Goal: Find specific page/section: Find specific page/section

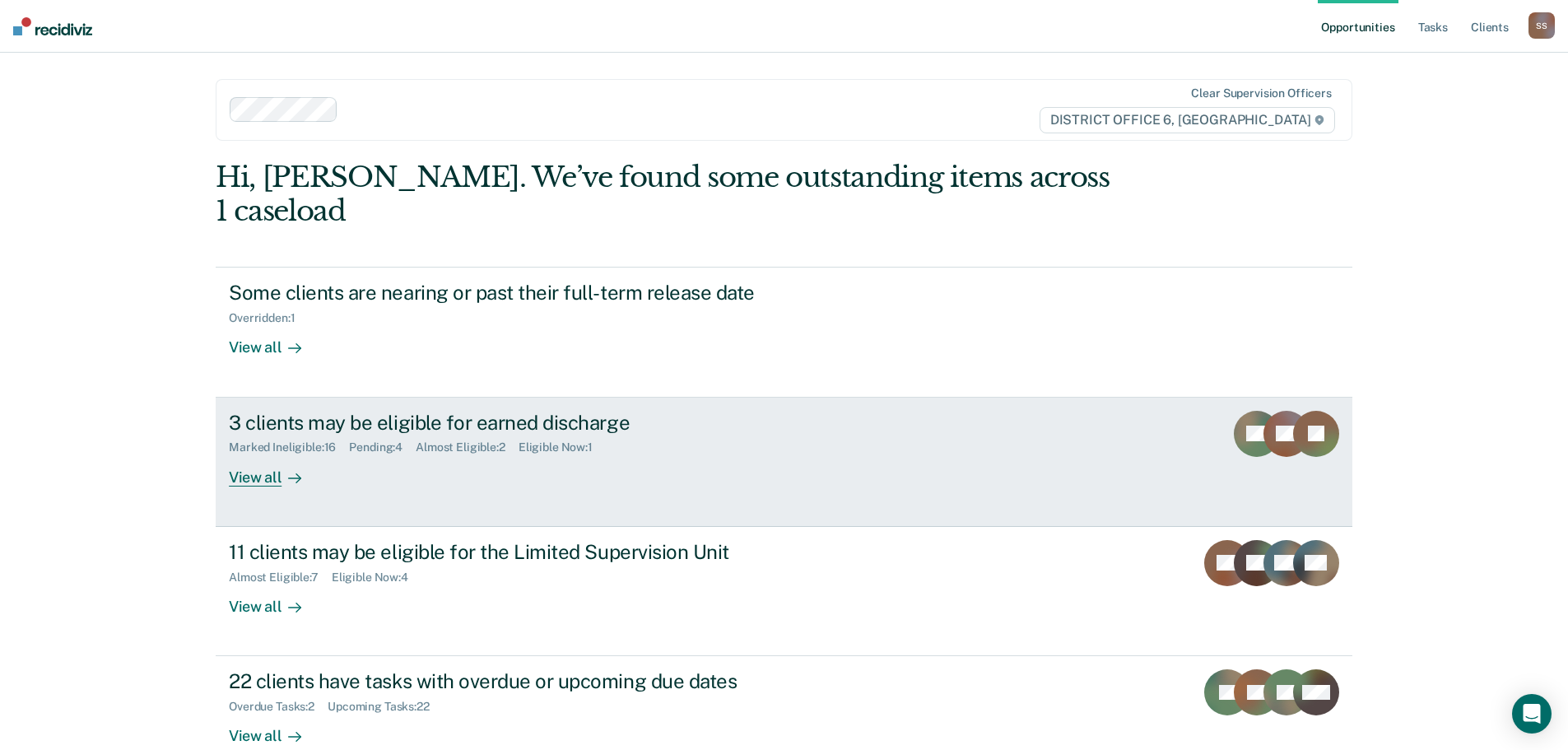
click at [243, 454] on div "View all" at bounding box center [274, 470] width 92 height 32
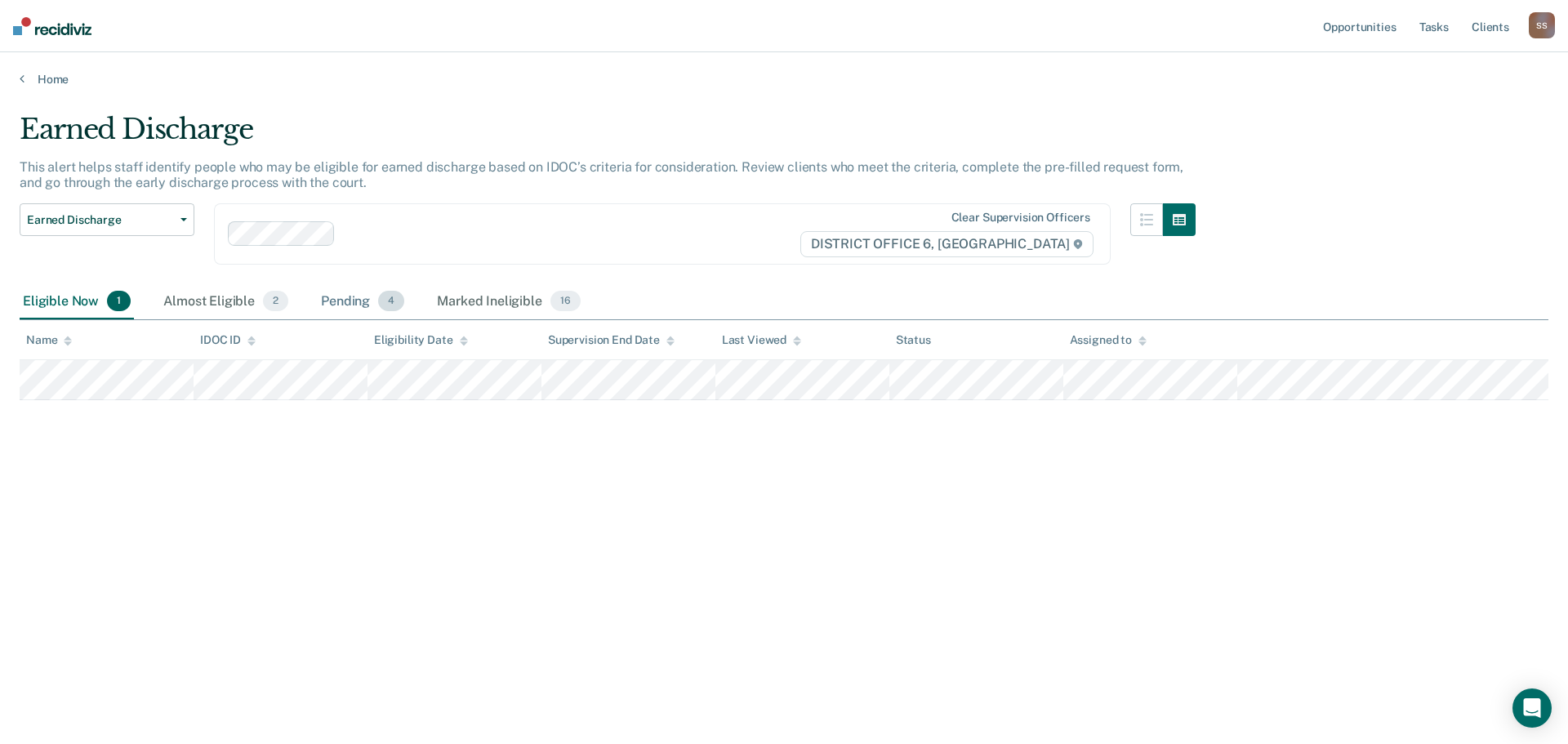
click at [349, 291] on div "Pending 4" at bounding box center [363, 301] width 90 height 36
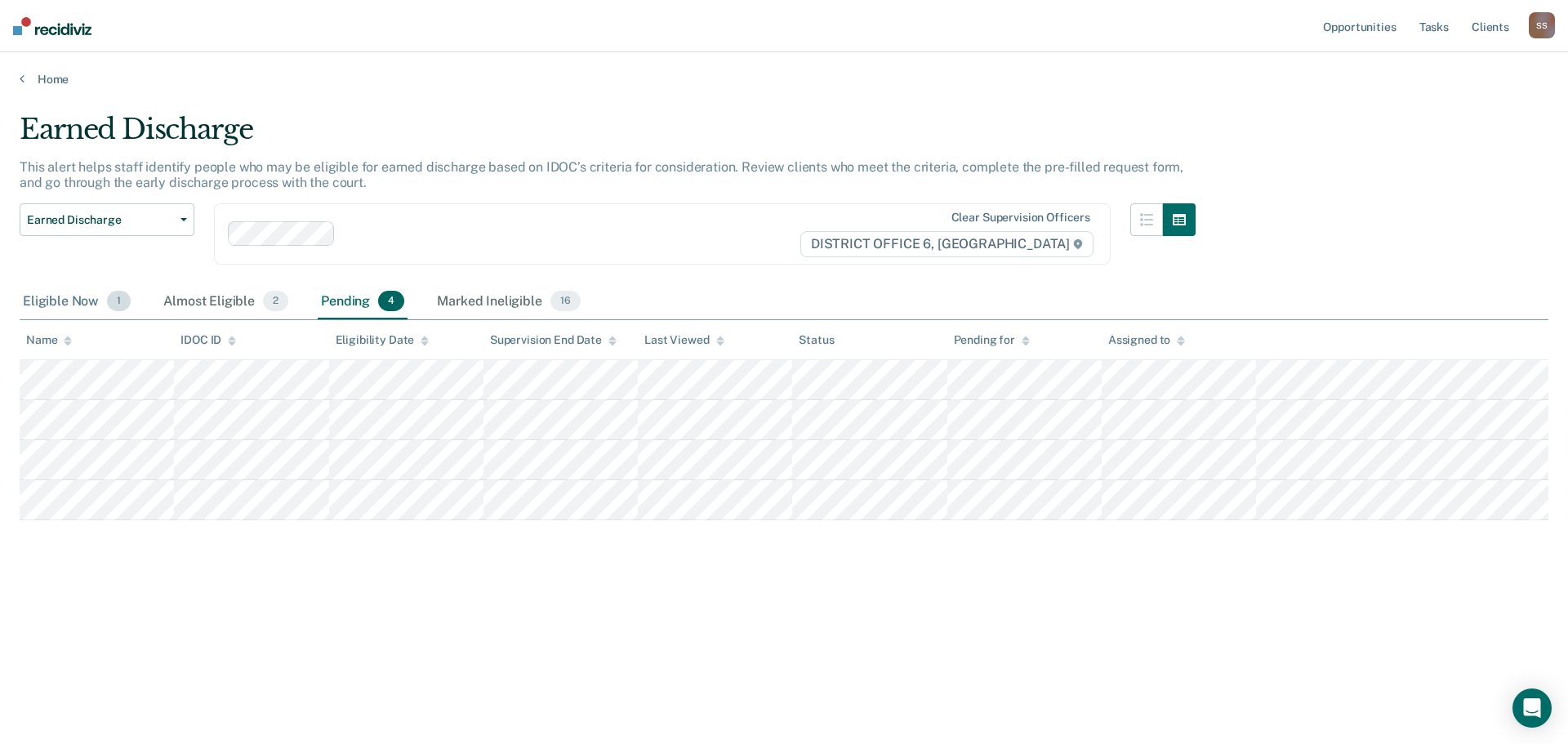
click at [75, 302] on div "Eligible Now 1" at bounding box center [76, 301] width 114 height 36
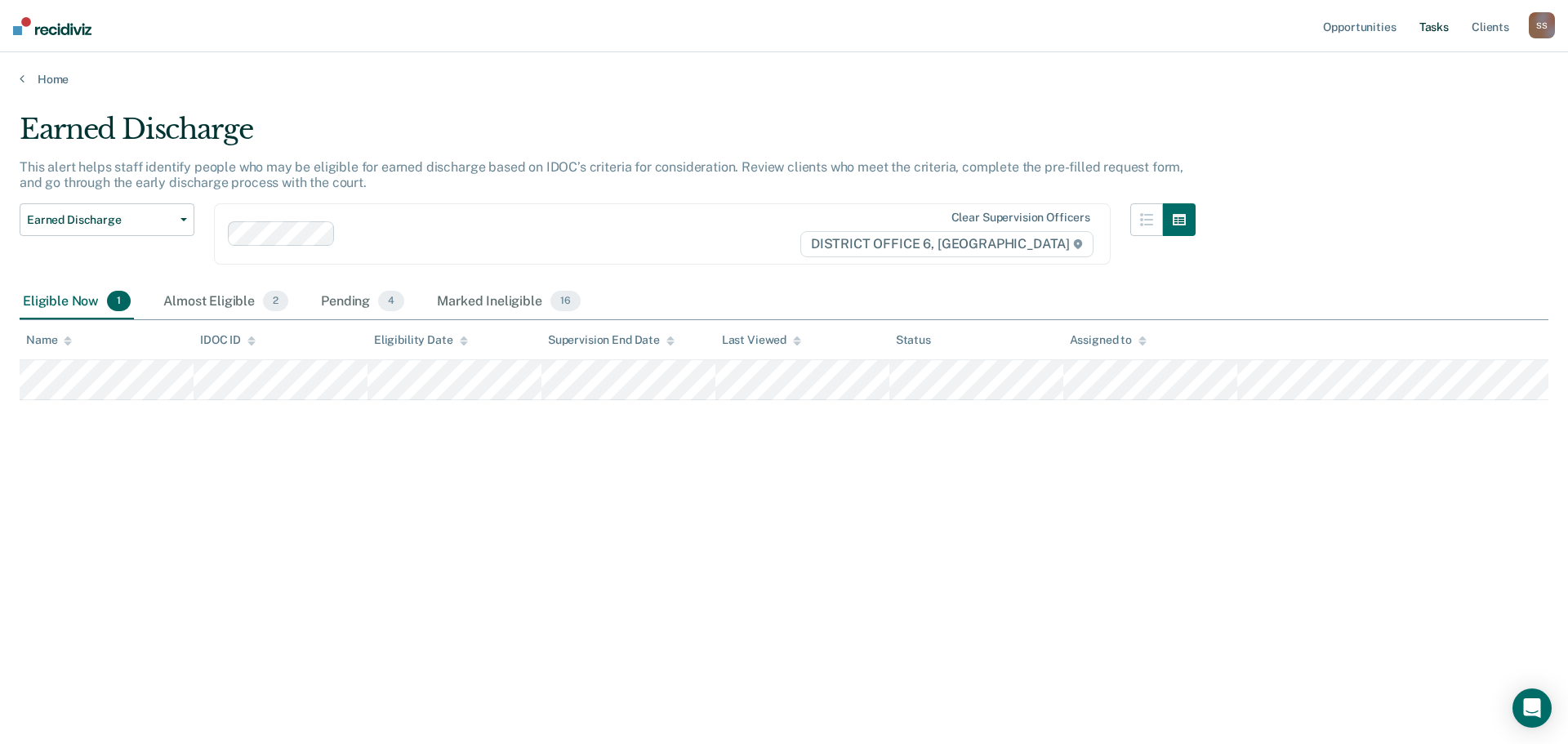
click at [1439, 24] on link "Tasks" at bounding box center [1433, 26] width 36 height 52
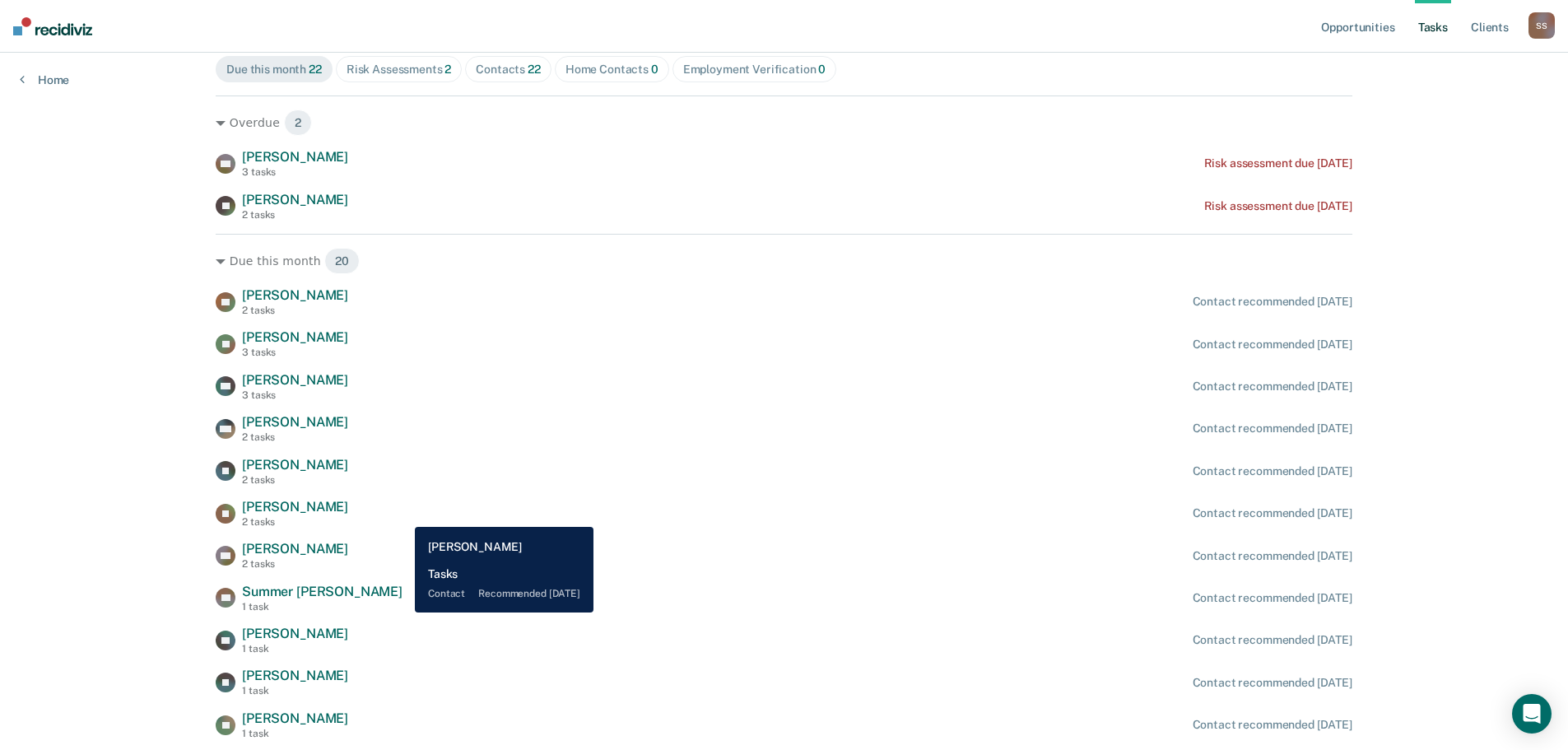
scroll to position [58, 0]
